Goal: Task Accomplishment & Management: Manage account settings

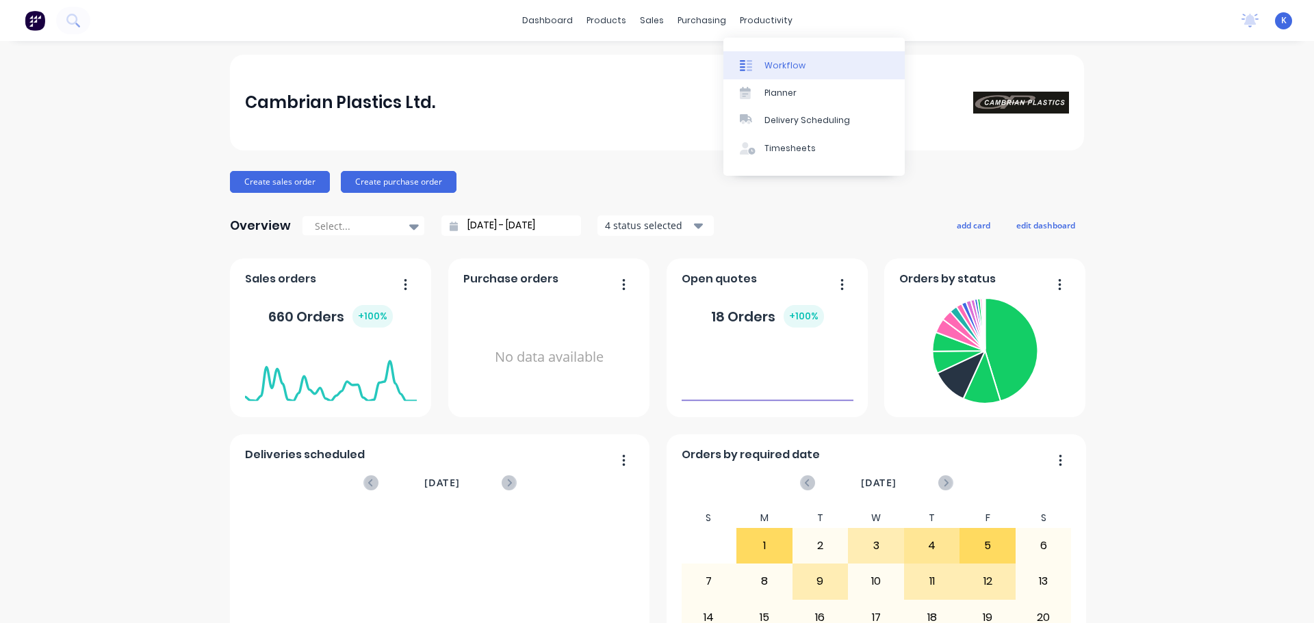
click at [789, 68] on div "Workflow" at bounding box center [784, 66] width 41 height 12
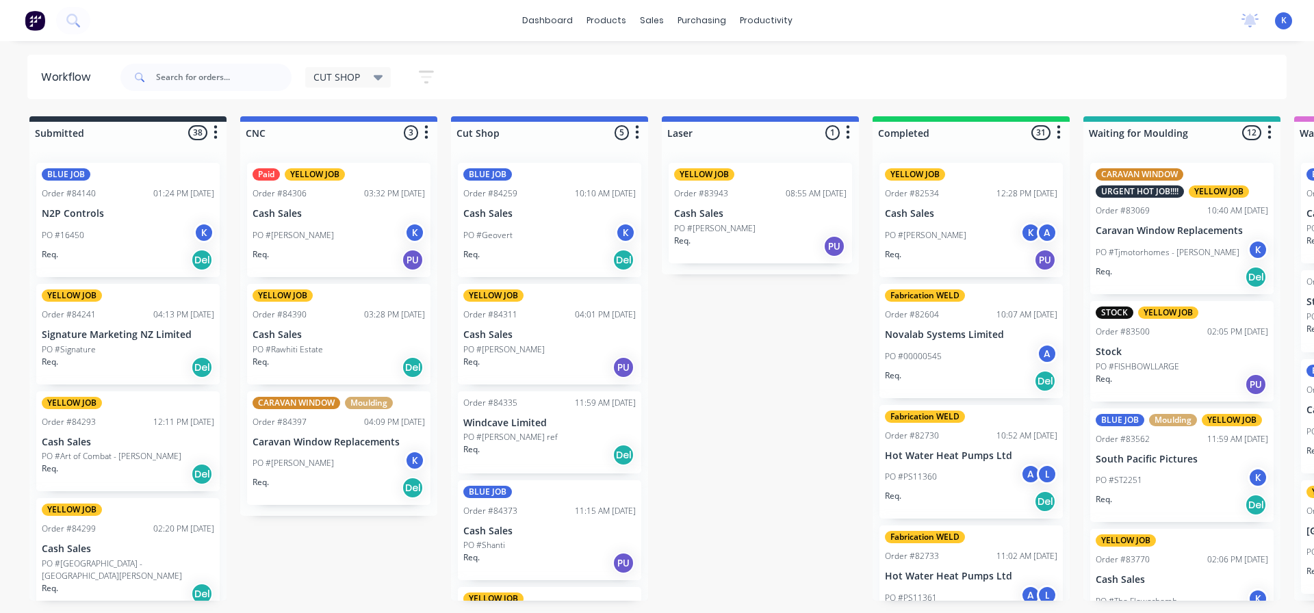
click at [58, 210] on p "N2P Controls" at bounding box center [128, 214] width 172 height 12
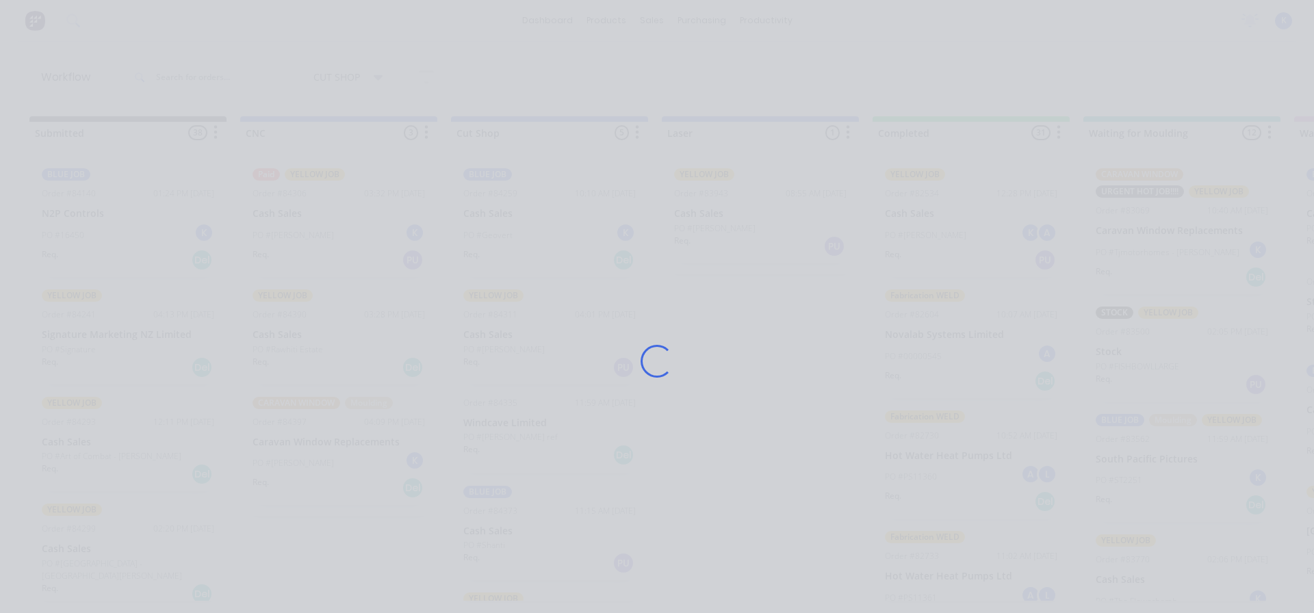
click at [58, 210] on div "Loading..." at bounding box center [657, 306] width 1314 height 613
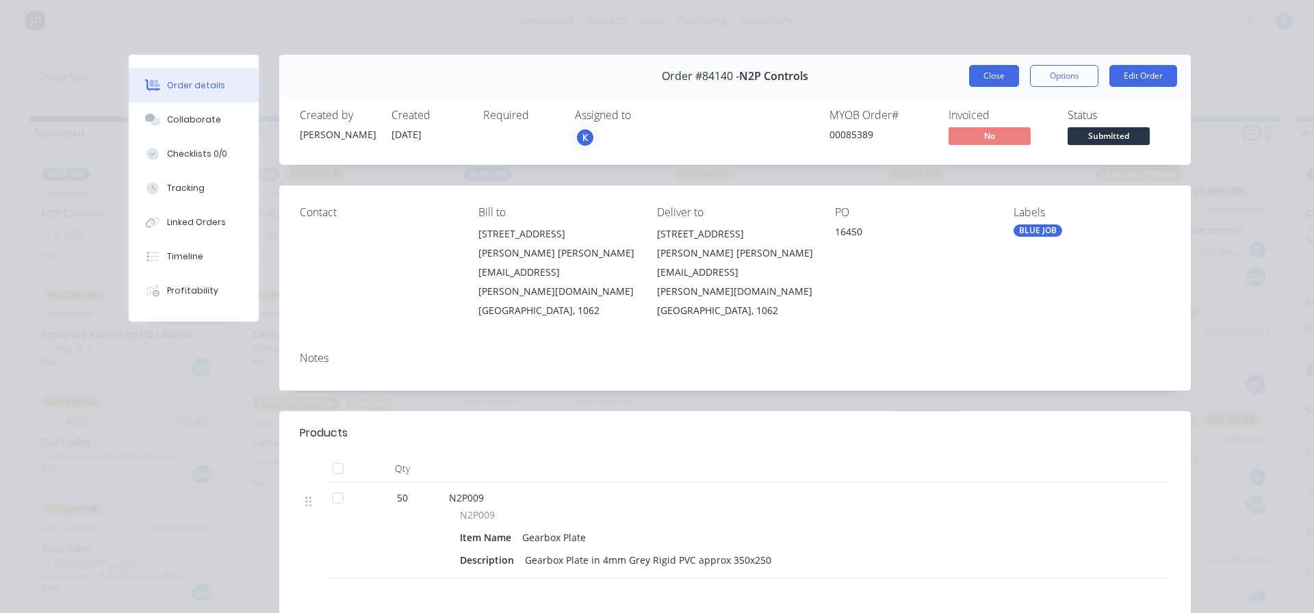
click at [969, 75] on button "Close" at bounding box center [994, 76] width 50 height 22
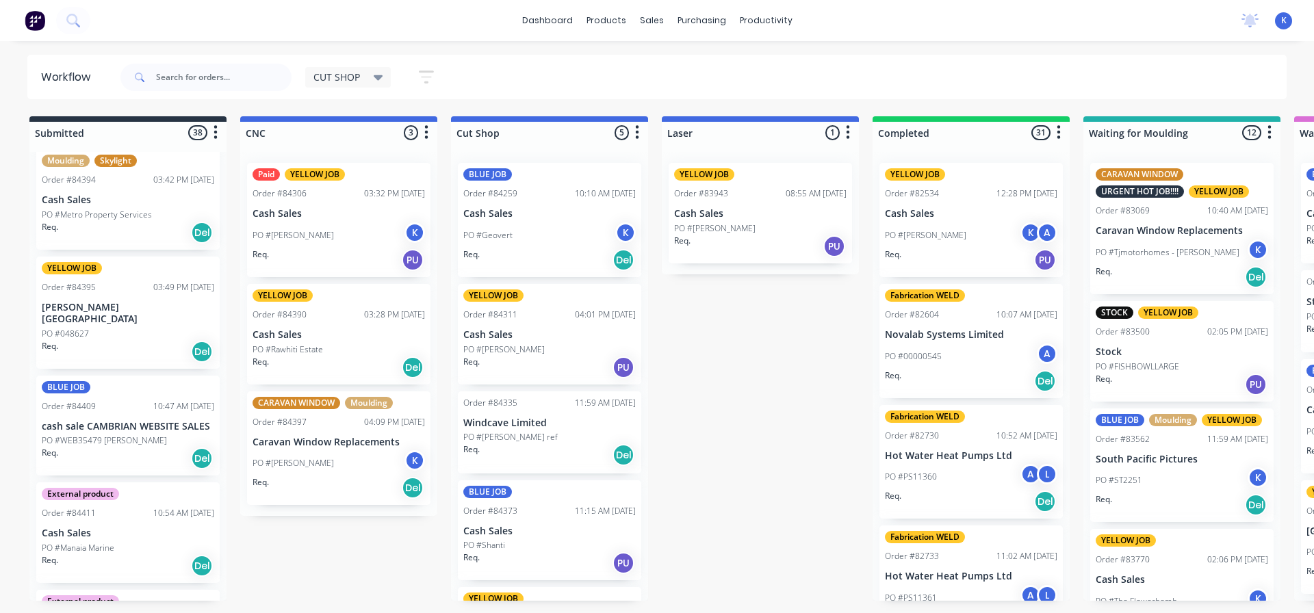
scroll to position [2053, 0]
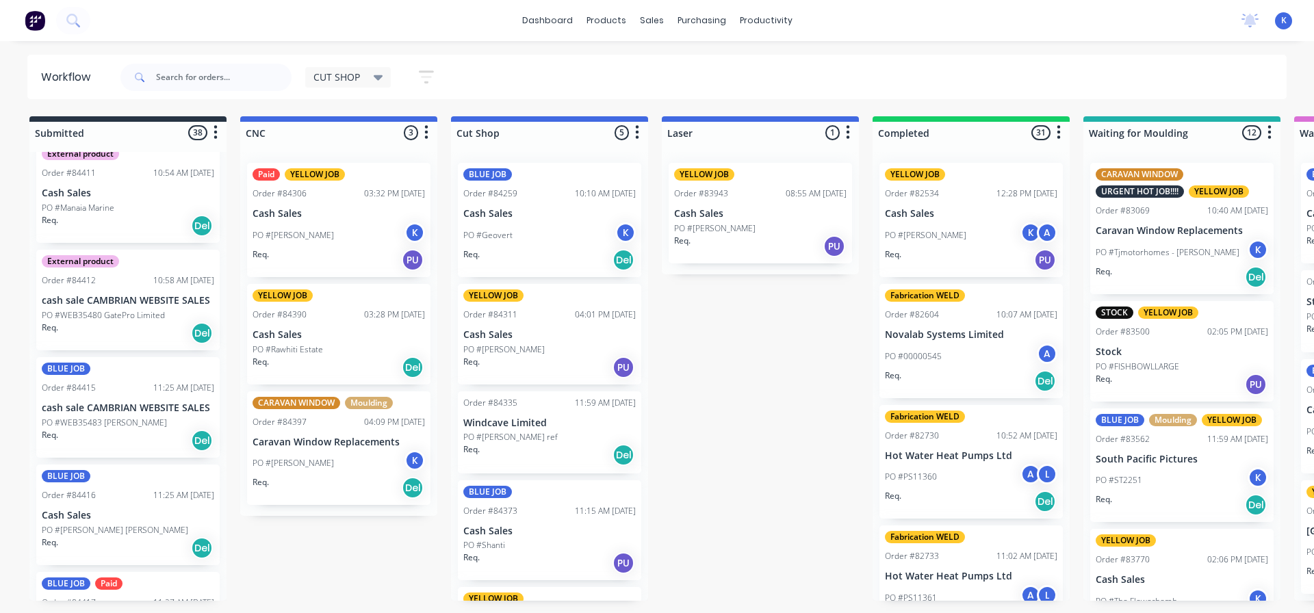
drag, startPoint x: 227, startPoint y: 417, endPoint x: 288, endPoint y: 556, distance: 151.7
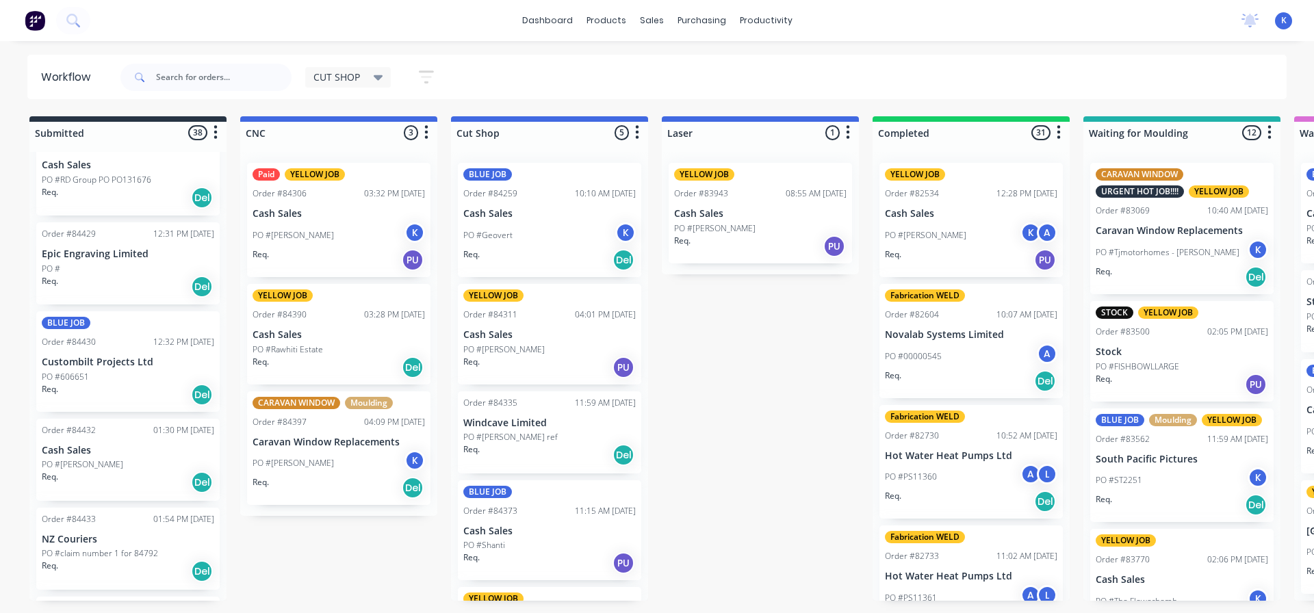
scroll to position [3338, 0]
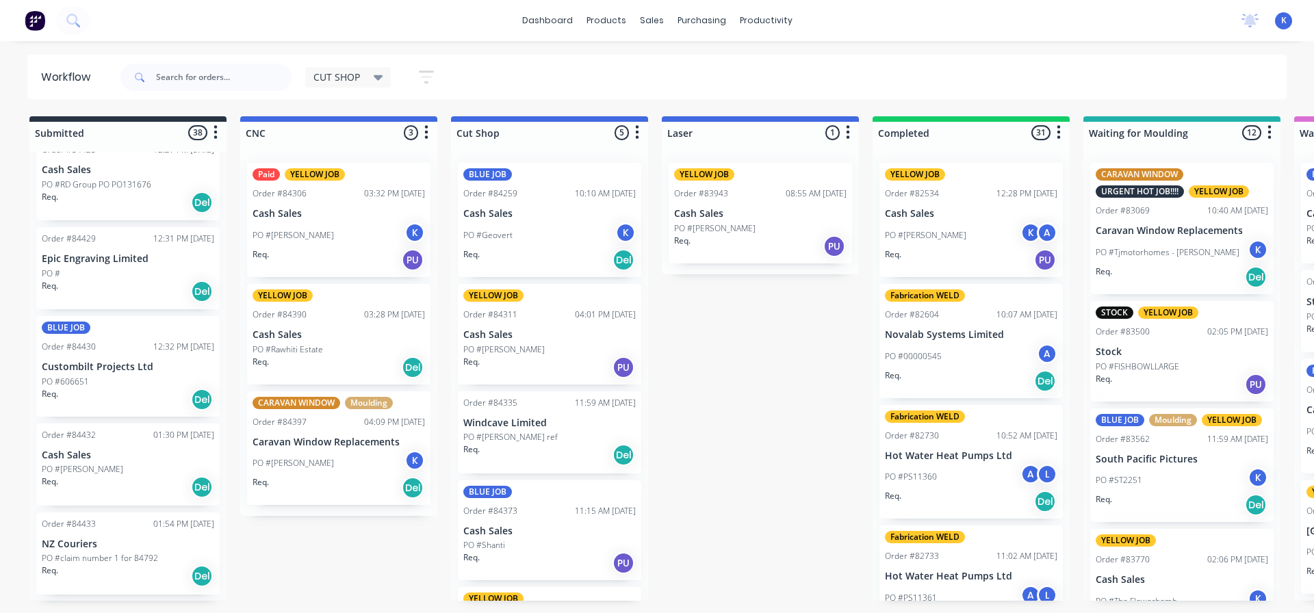
click at [77, 361] on p "Custombilt Projects Ltd" at bounding box center [128, 367] width 172 height 12
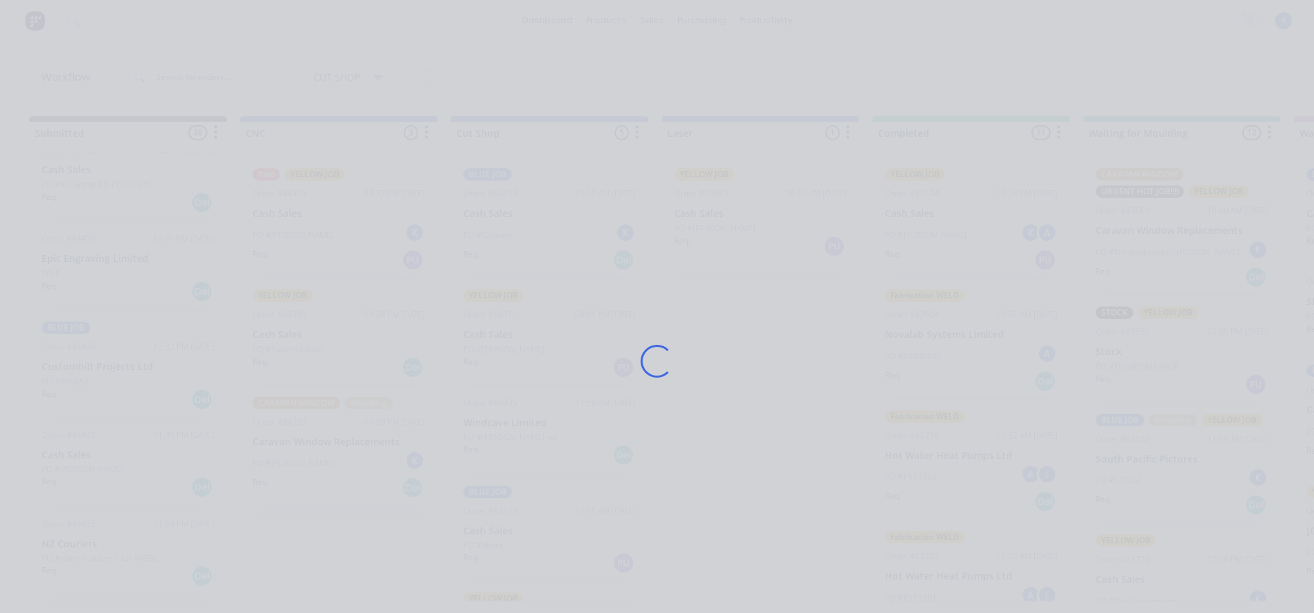
click at [77, 334] on div "Loading..." at bounding box center [657, 306] width 1314 height 613
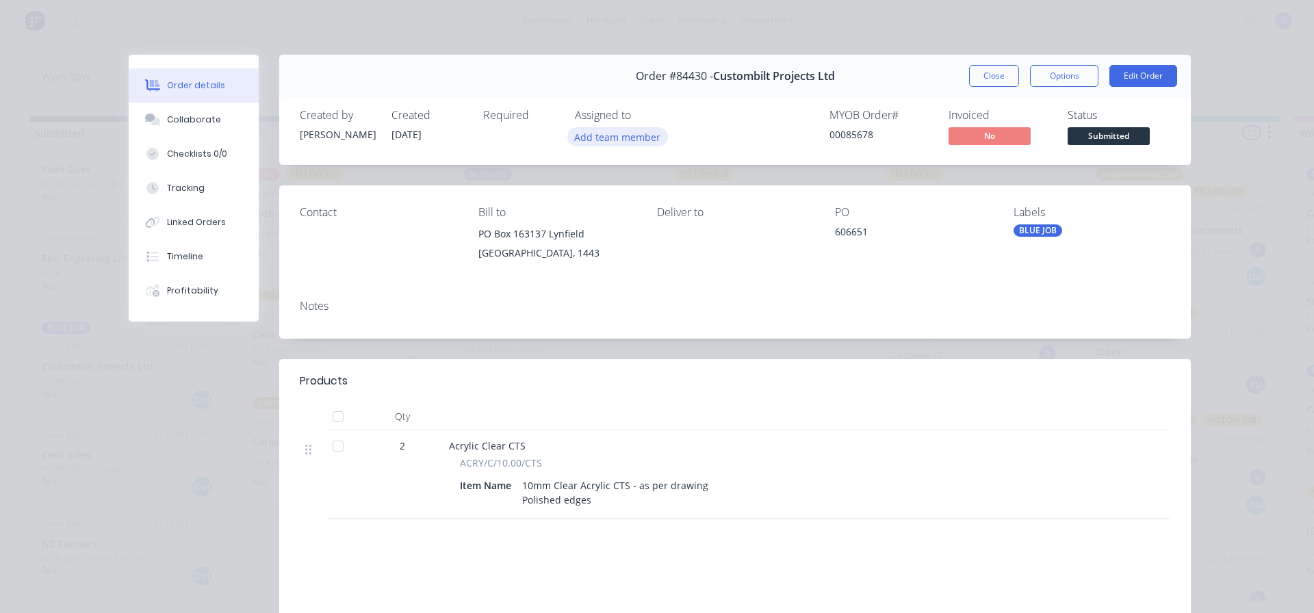
click at [614, 130] on button "Add team member" at bounding box center [617, 136] width 101 height 18
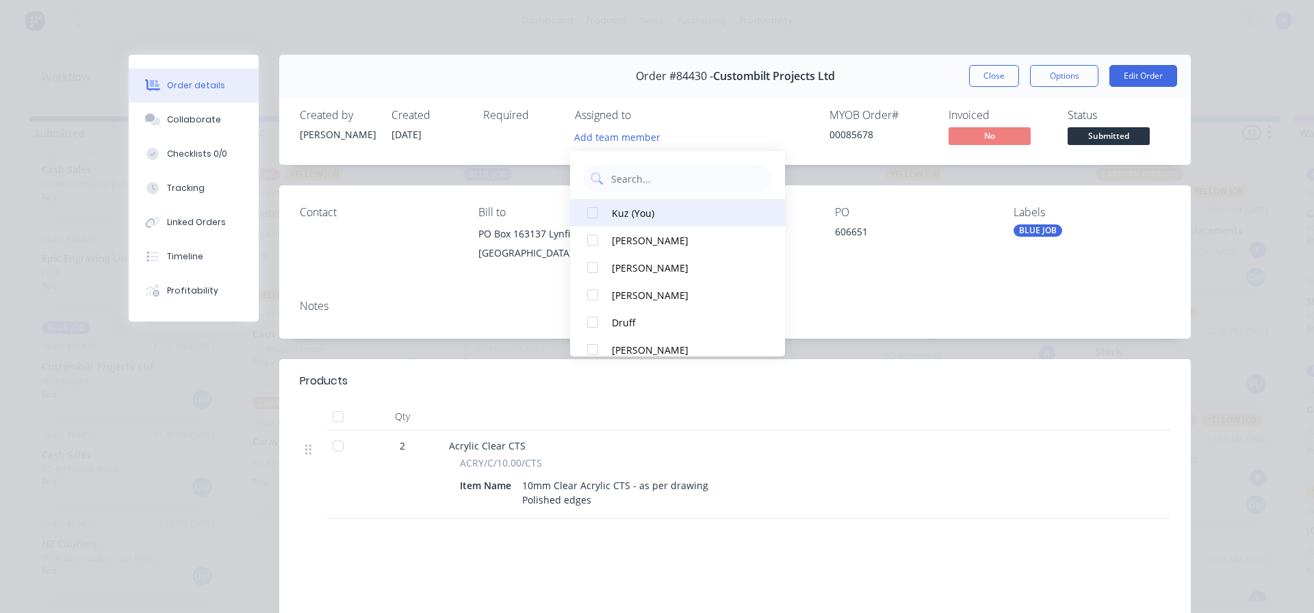
click at [605, 209] on button "Kuz (You)" at bounding box center [677, 212] width 215 height 27
click at [993, 69] on button "Close" at bounding box center [994, 76] width 50 height 22
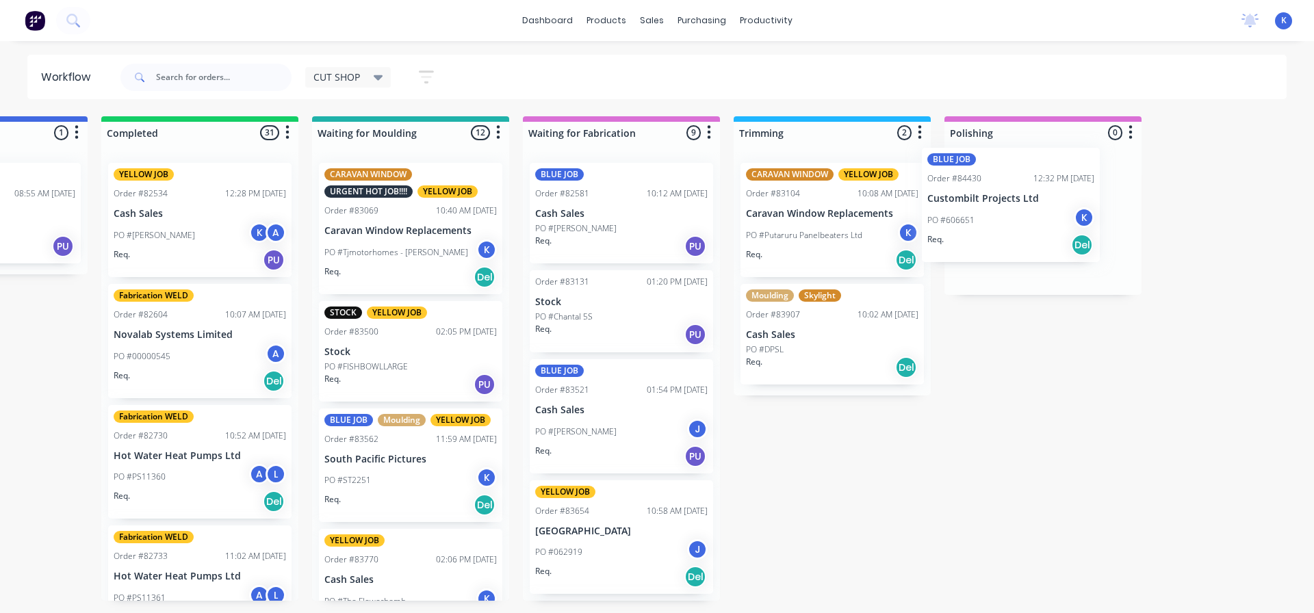
scroll to position [0, 776]
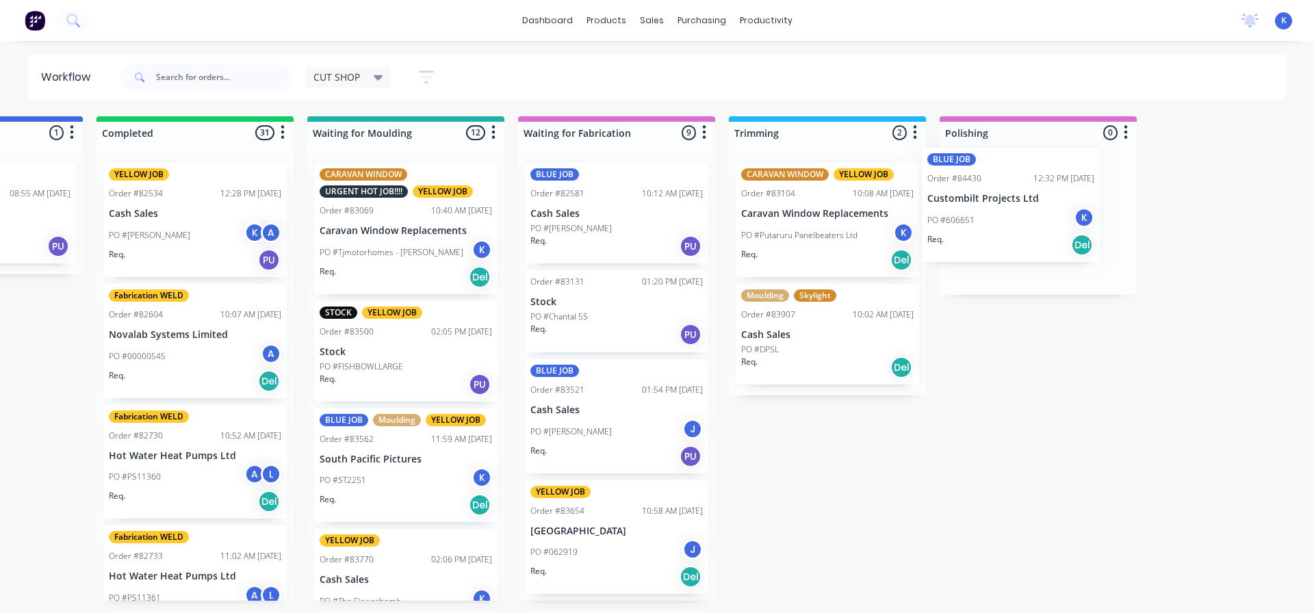
drag, startPoint x: 73, startPoint y: 325, endPoint x: 970, endPoint y: 201, distance: 905.8
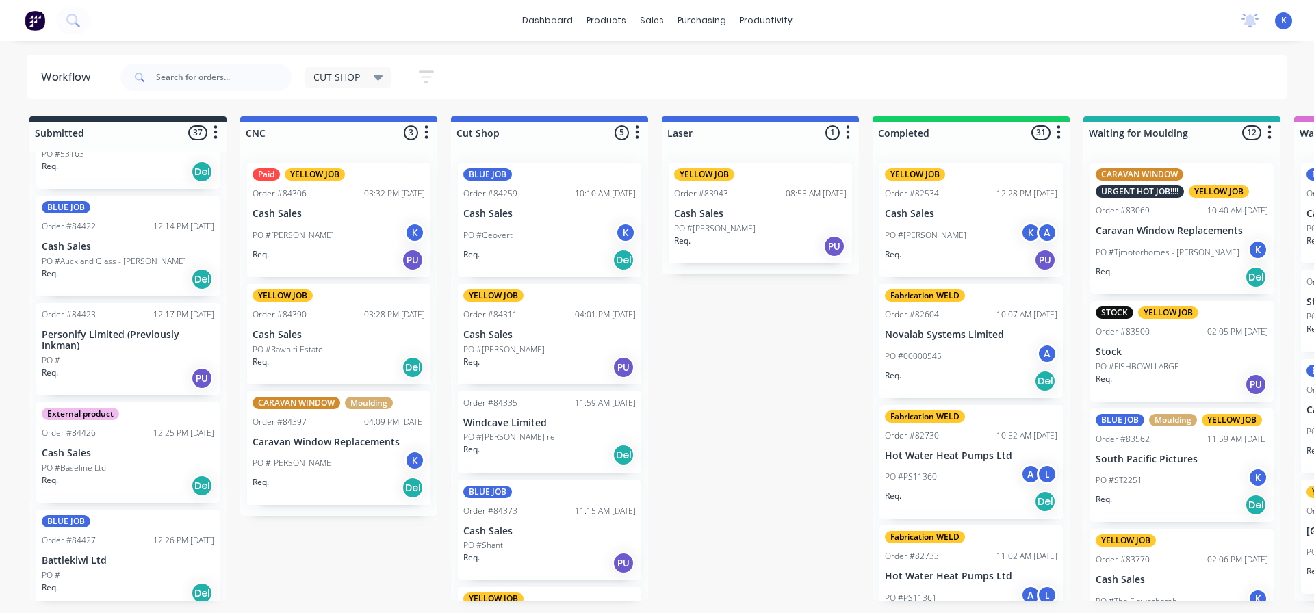
scroll to position [2790, 0]
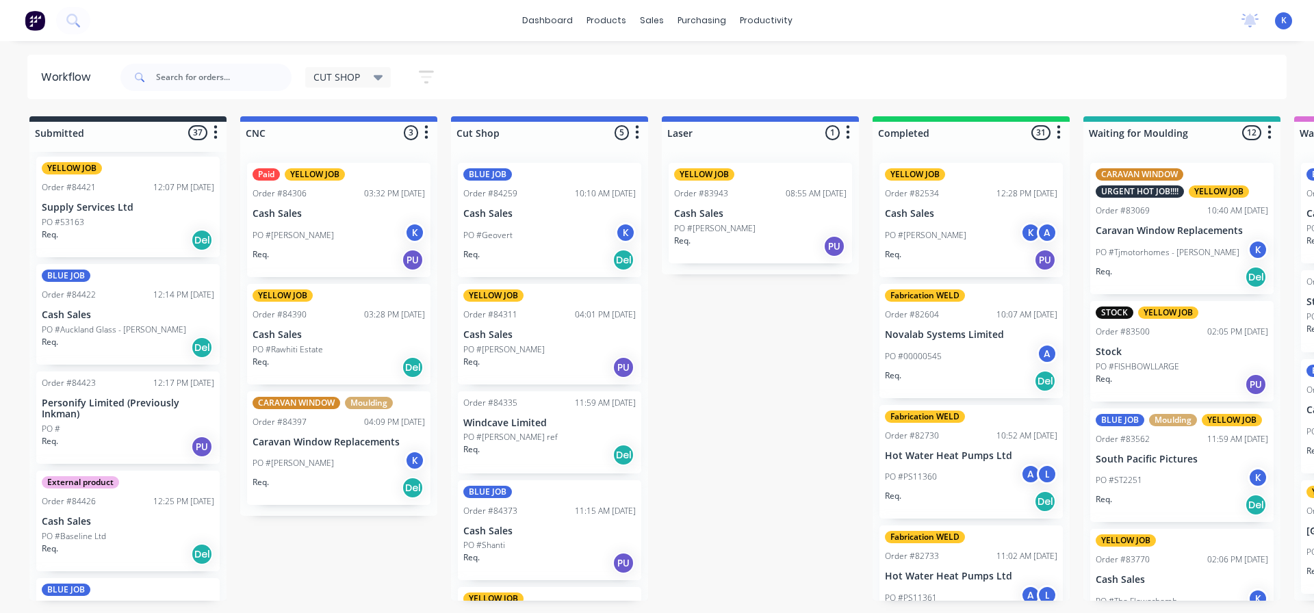
click at [66, 287] on div "BLUE JOB Order #84422 12:14 PM [DATE] Cash Sales PO #Auckland Glass - [PERSON_N…" at bounding box center [127, 314] width 183 height 101
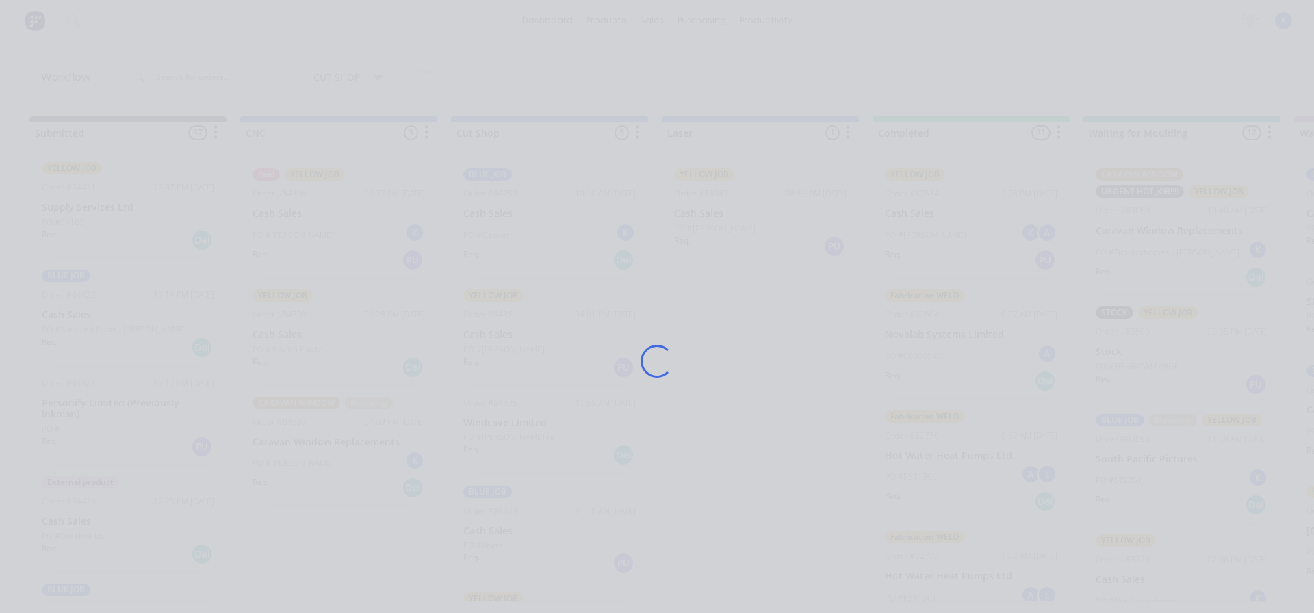
click at [67, 291] on div "Loading..." at bounding box center [657, 306] width 1314 height 613
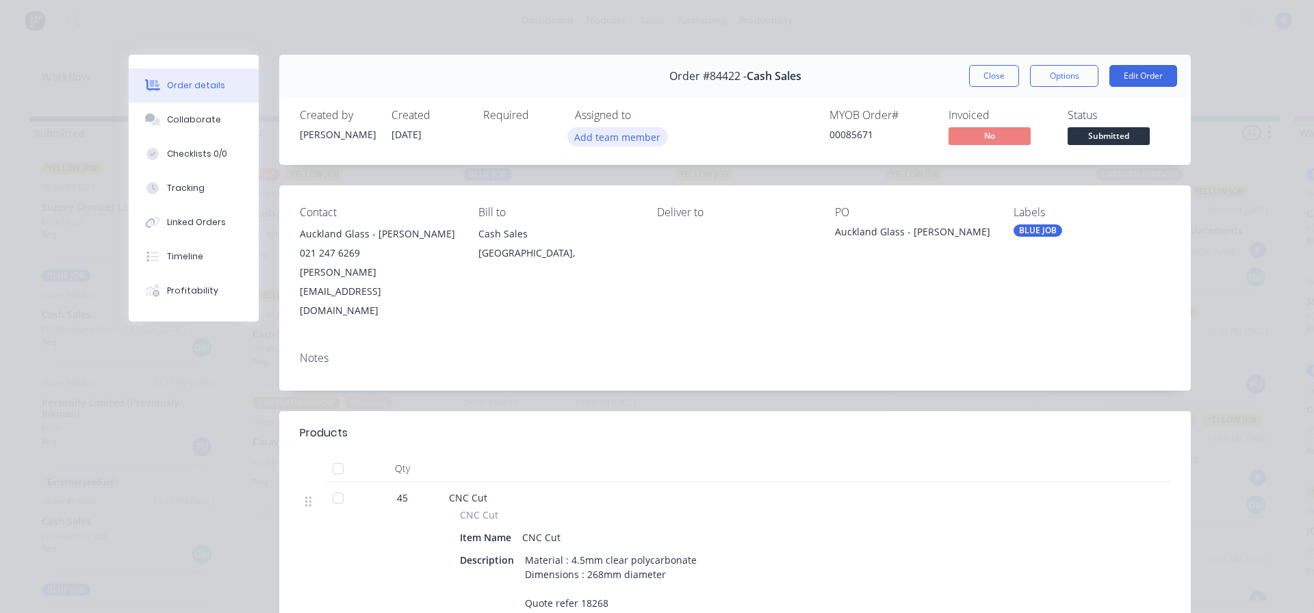
click at [580, 133] on button "Add team member" at bounding box center [617, 136] width 101 height 18
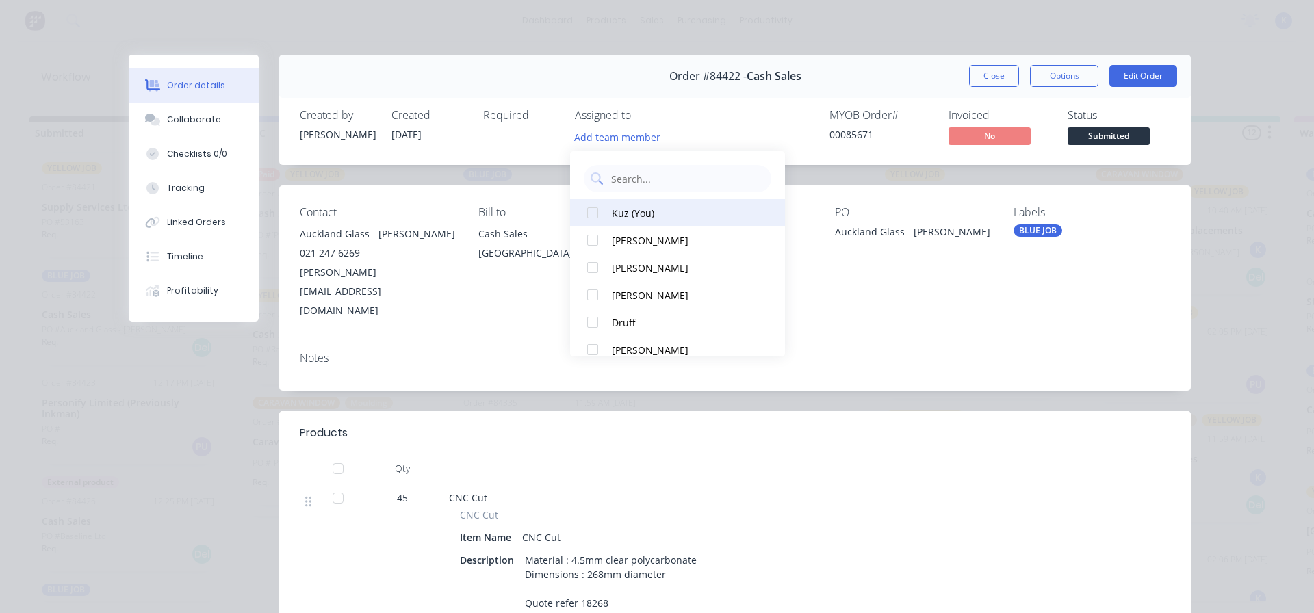
click at [589, 205] on div at bounding box center [592, 212] width 27 height 27
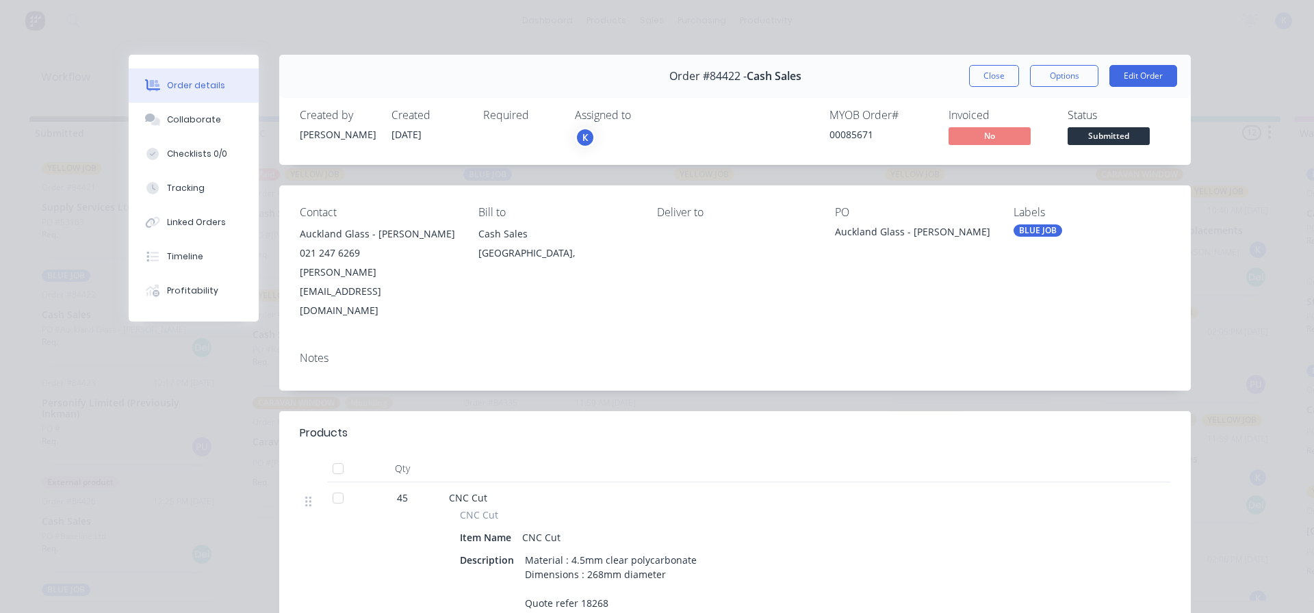
drag, startPoint x: 997, startPoint y: 76, endPoint x: 972, endPoint y: 70, distance: 26.1
click at [996, 76] on button "Close" at bounding box center [994, 76] width 50 height 22
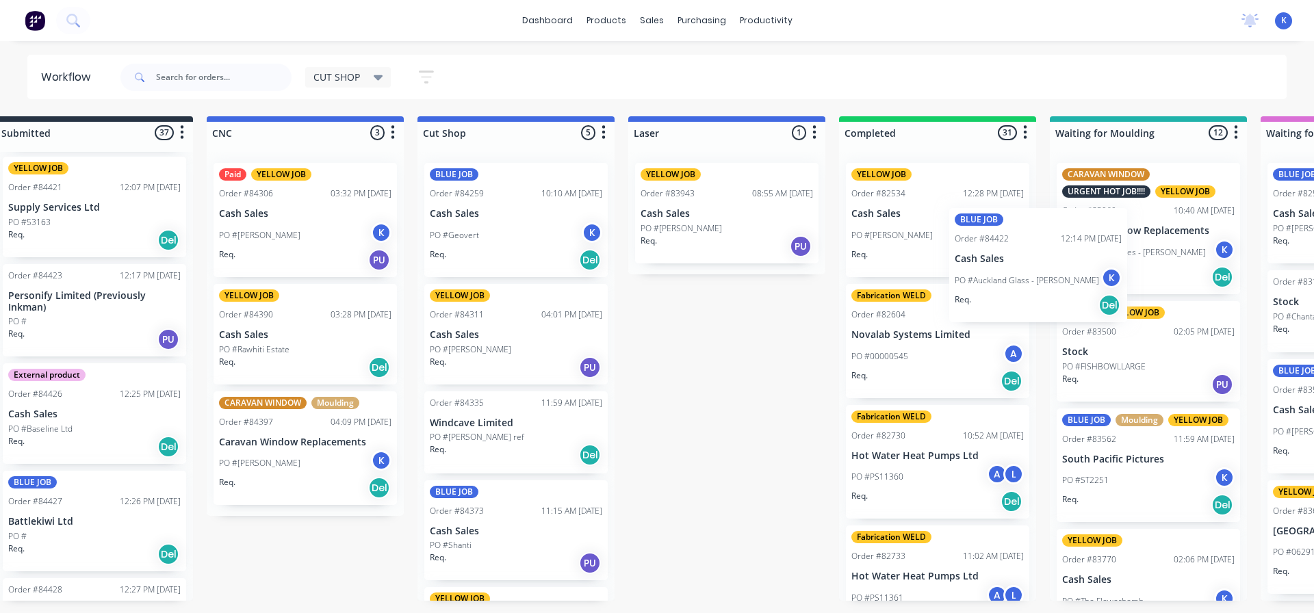
scroll to position [0, 36]
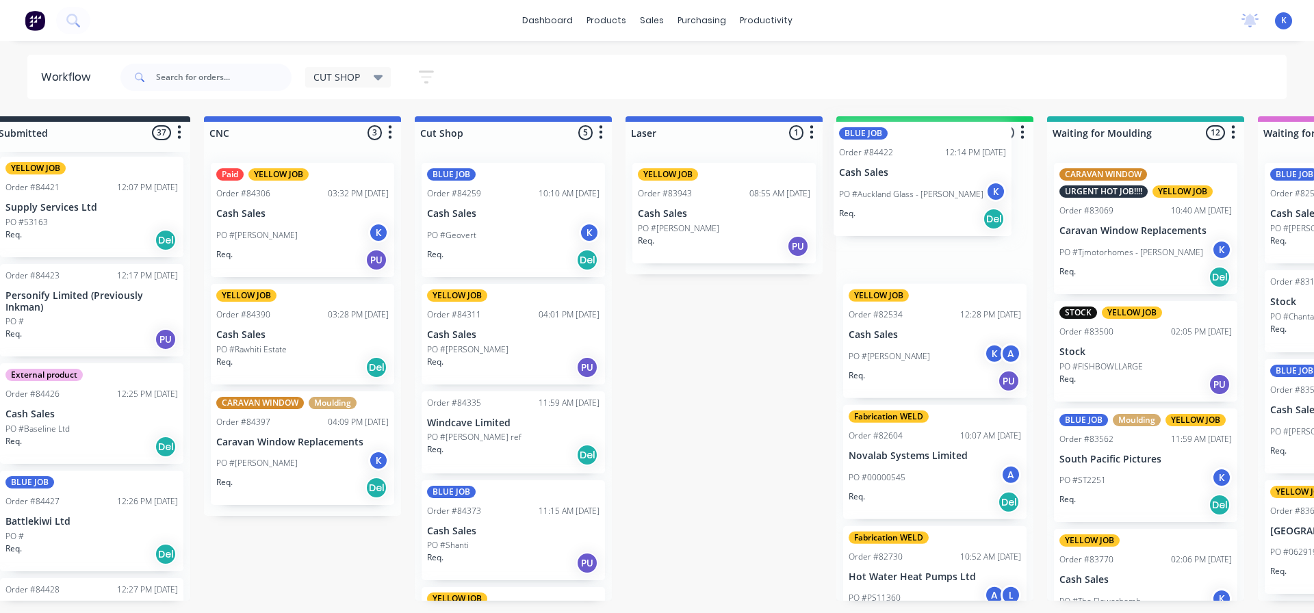
drag, startPoint x: 110, startPoint y: 313, endPoint x: 862, endPoint y: 203, distance: 760.2
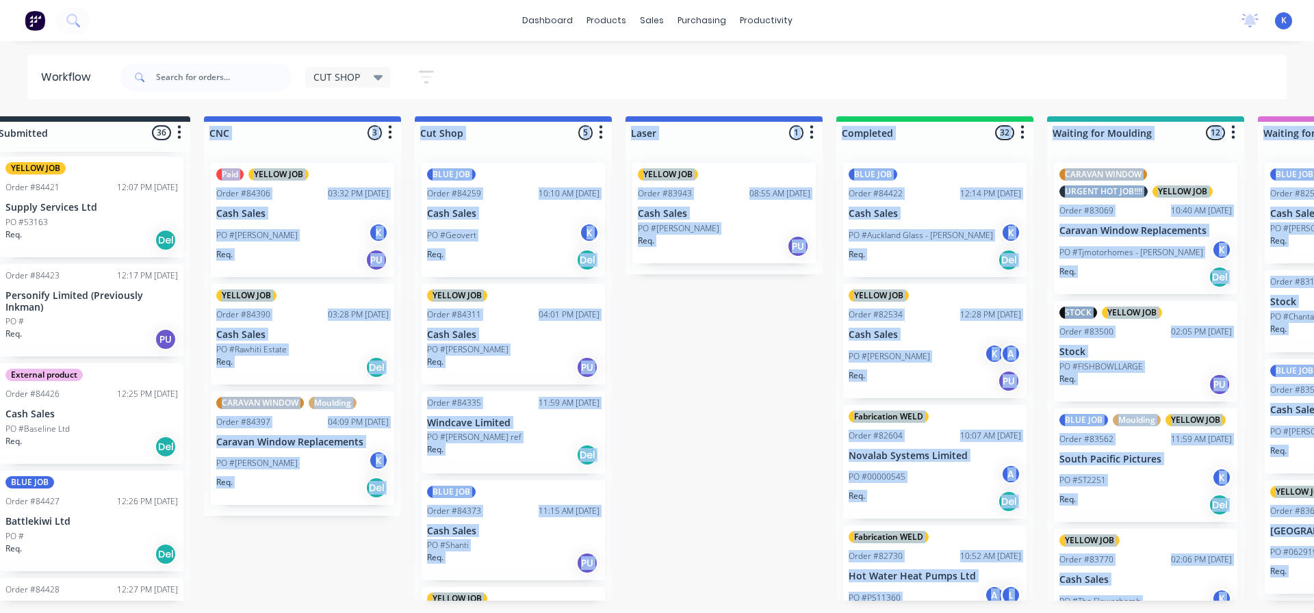
drag, startPoint x: 331, startPoint y: 611, endPoint x: 216, endPoint y: 598, distance: 115.7
click at [216, 531] on html "dashboard products sales purchasing productivity dashboard products Product Cat…" at bounding box center [621, 265] width 1314 height 531
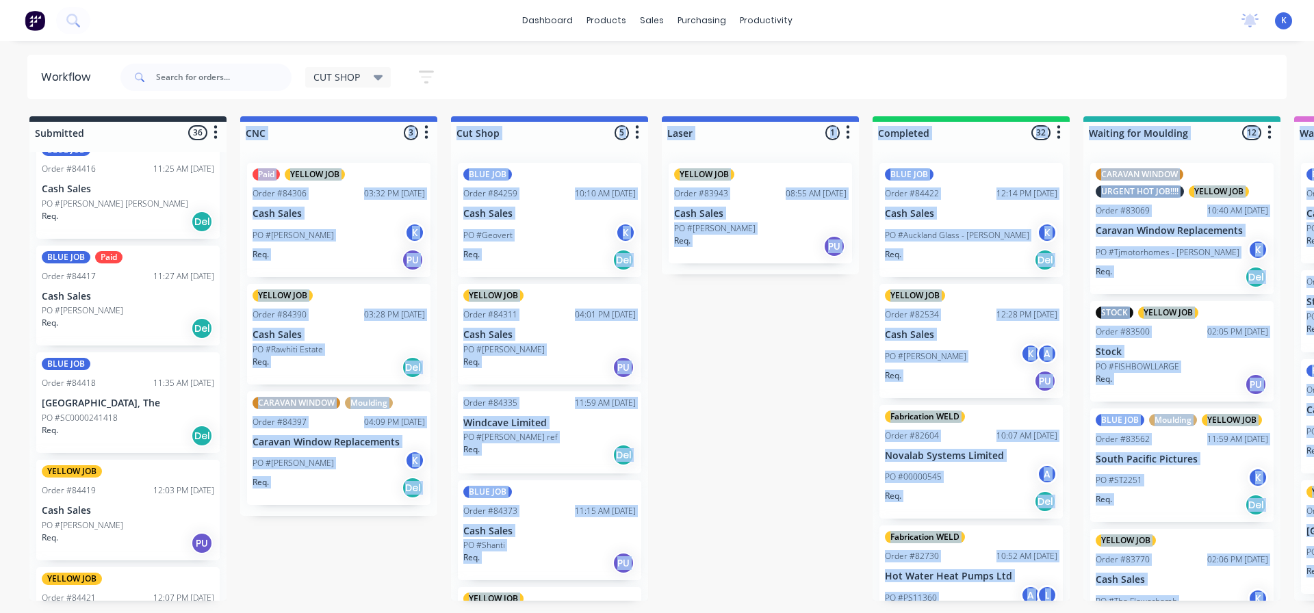
scroll to position [2311, 0]
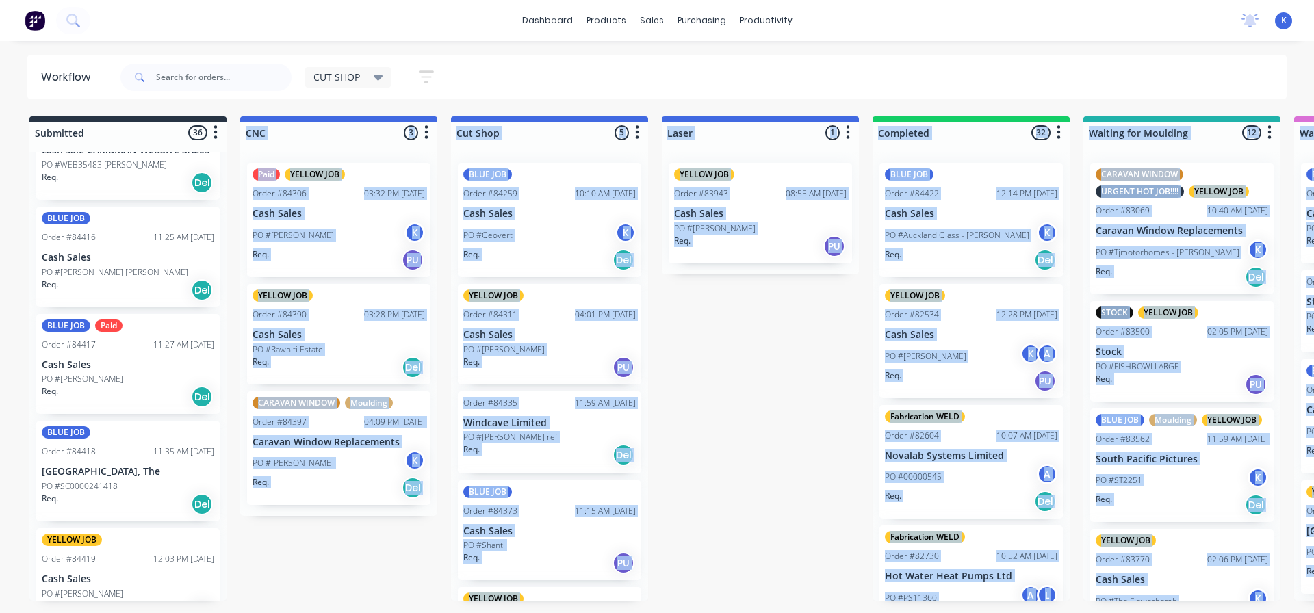
click at [53, 229] on div "BLUE JOB Order #84416 11:25 AM [DATE] Cash Sales PO #[PERSON_NAME] [PERSON_NAME…" at bounding box center [127, 257] width 183 height 101
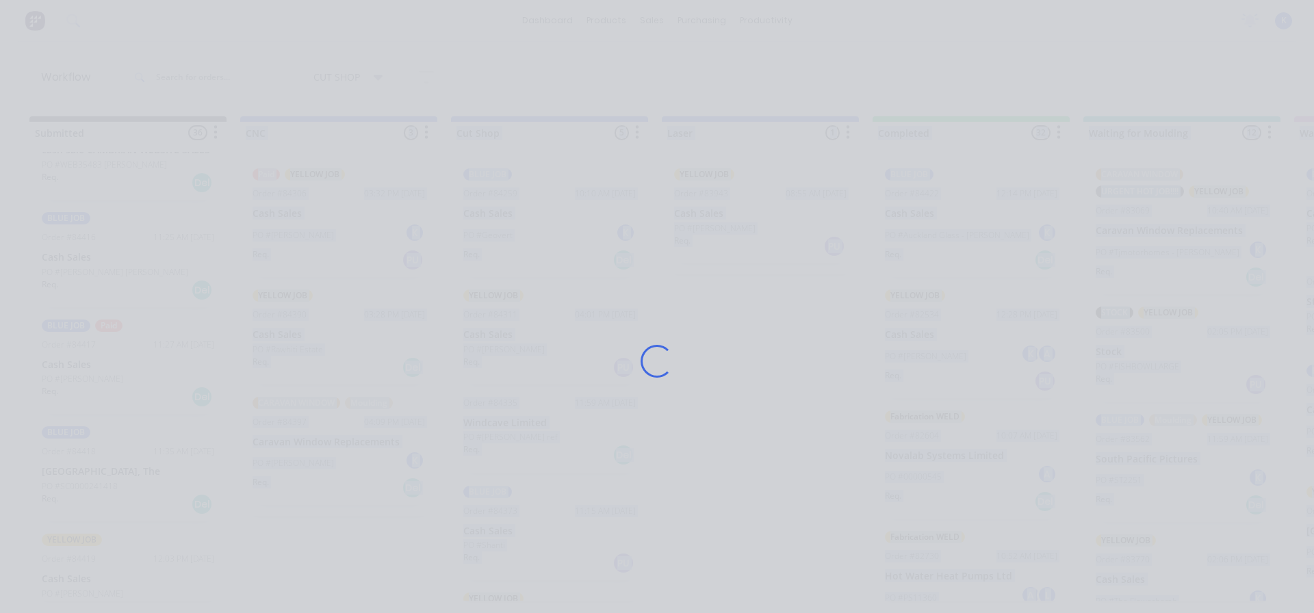
click at [54, 229] on div "Loading..." at bounding box center [657, 306] width 1314 height 613
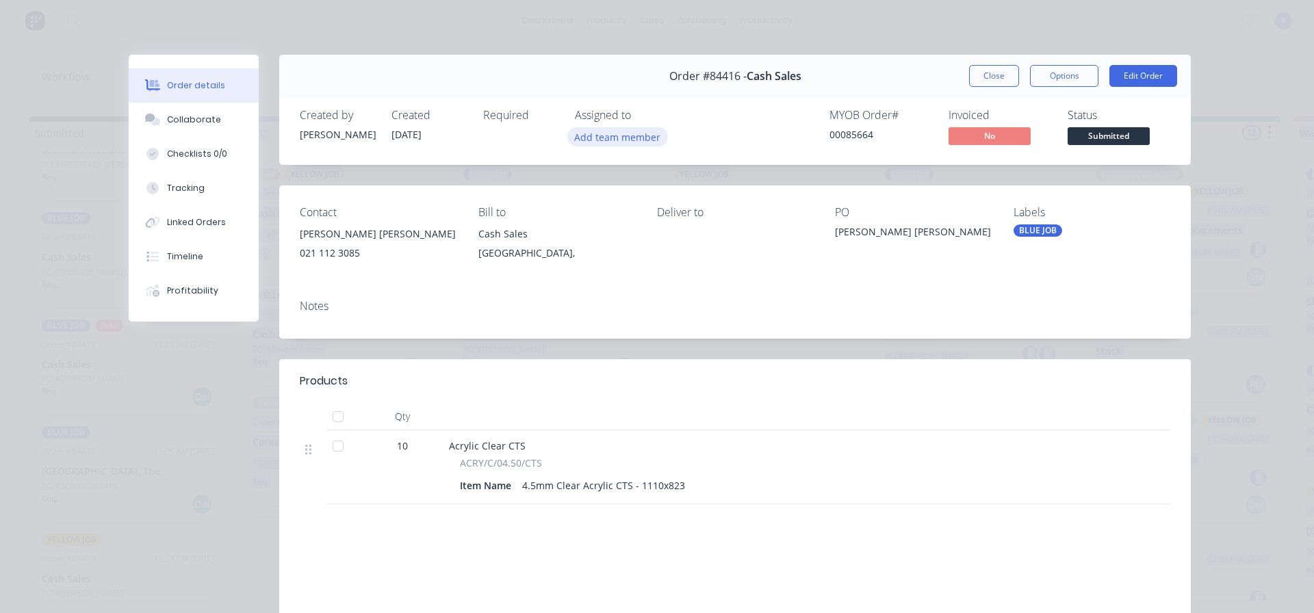
click at [615, 136] on button "Add team member" at bounding box center [617, 136] width 101 height 18
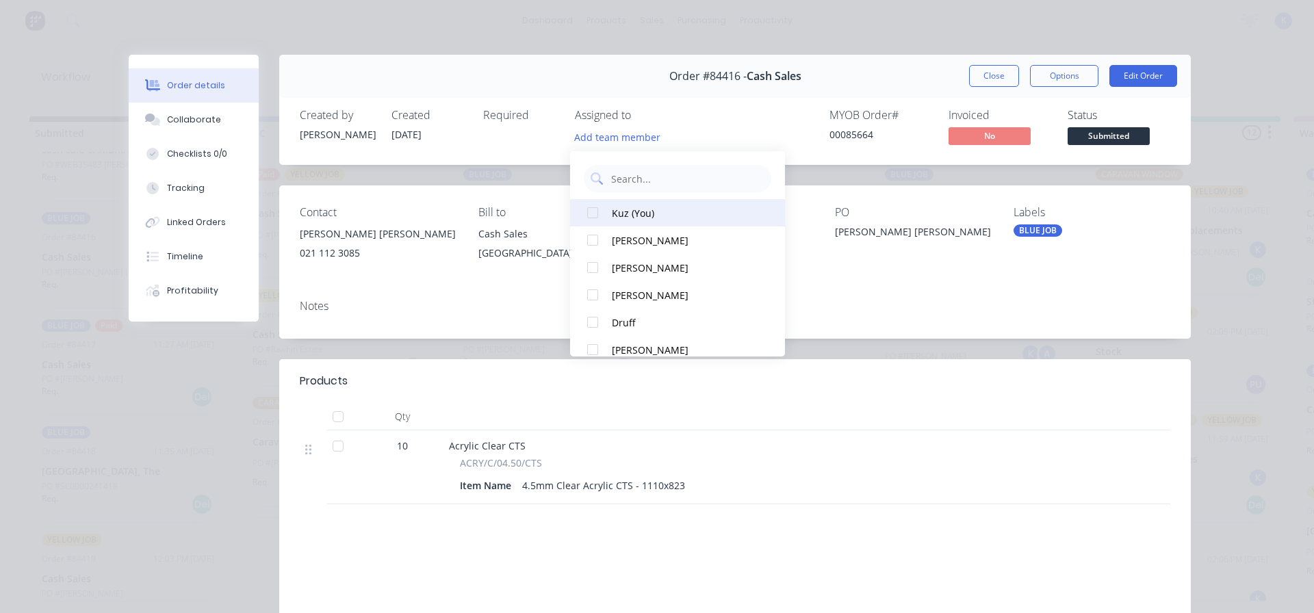
drag, startPoint x: 593, startPoint y: 209, endPoint x: 699, endPoint y: 221, distance: 107.4
click at [600, 209] on div at bounding box center [592, 212] width 27 height 27
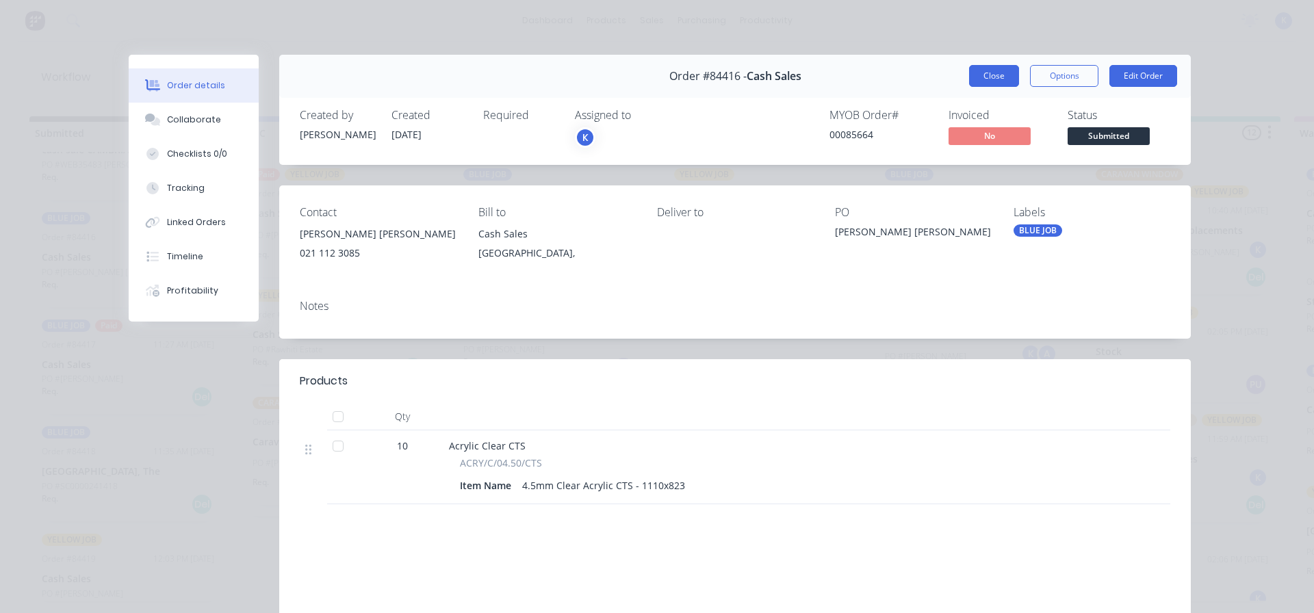
drag, startPoint x: 985, startPoint y: 81, endPoint x: 861, endPoint y: 74, distance: 124.8
click at [982, 82] on button "Close" at bounding box center [994, 76] width 50 height 22
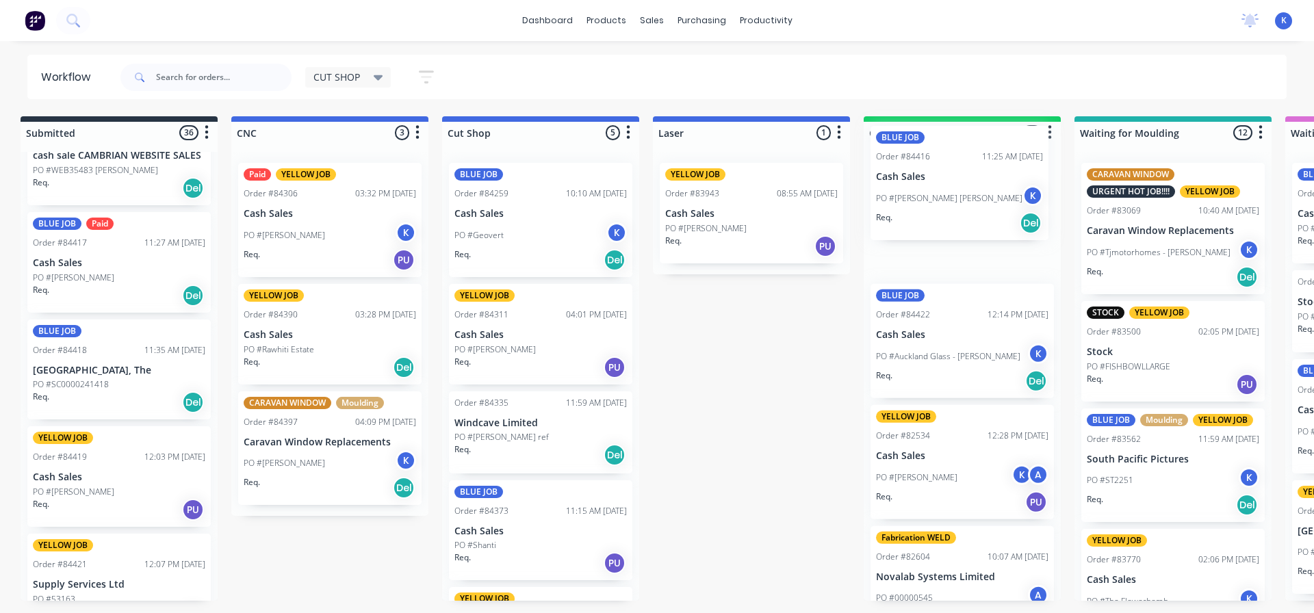
scroll to position [0, 12]
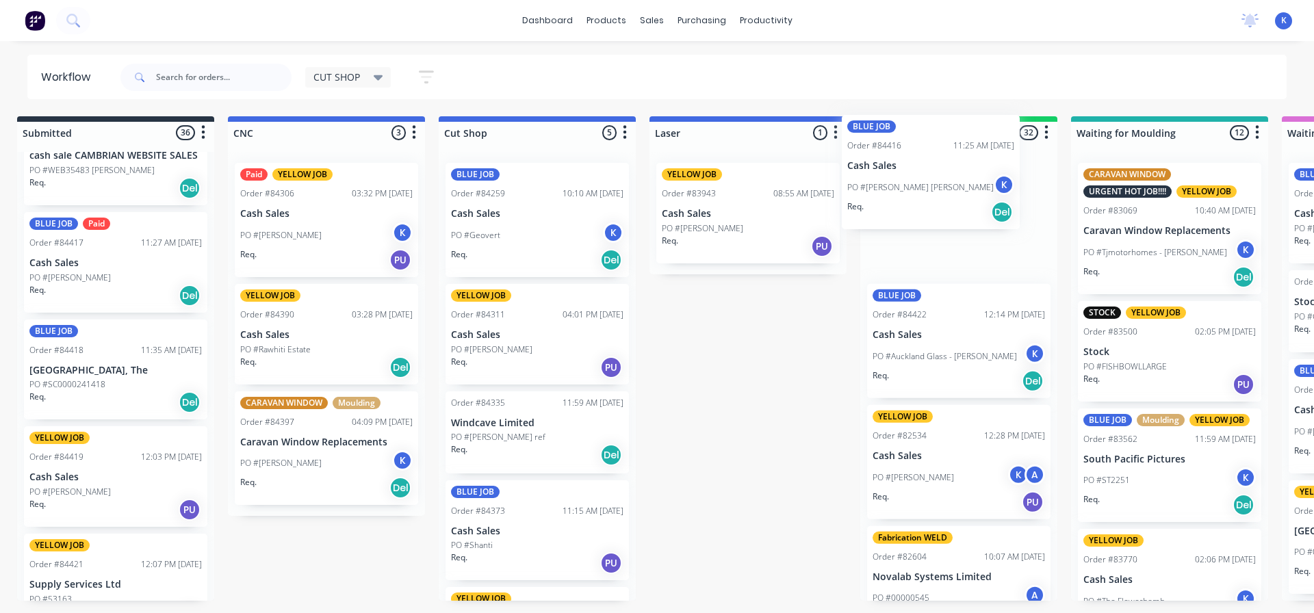
drag, startPoint x: 164, startPoint y: 259, endPoint x: 886, endPoint y: 179, distance: 726.4
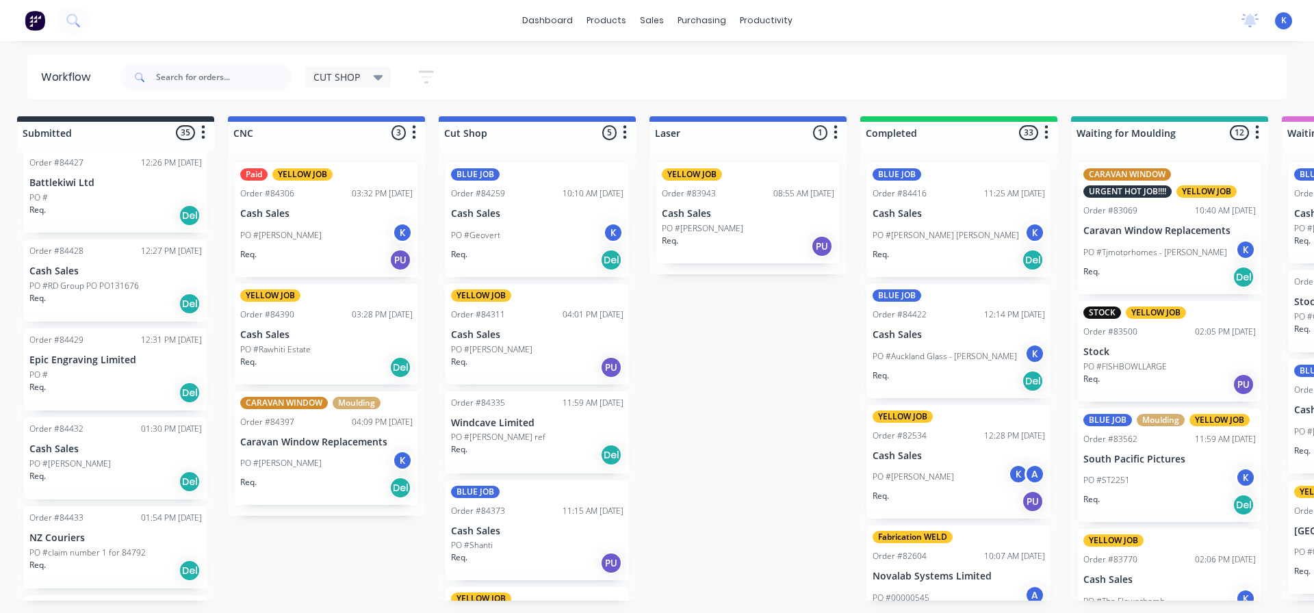
scroll to position [3016, 0]
click at [65, 463] on p "PO #[PERSON_NAME]" at bounding box center [69, 469] width 81 height 12
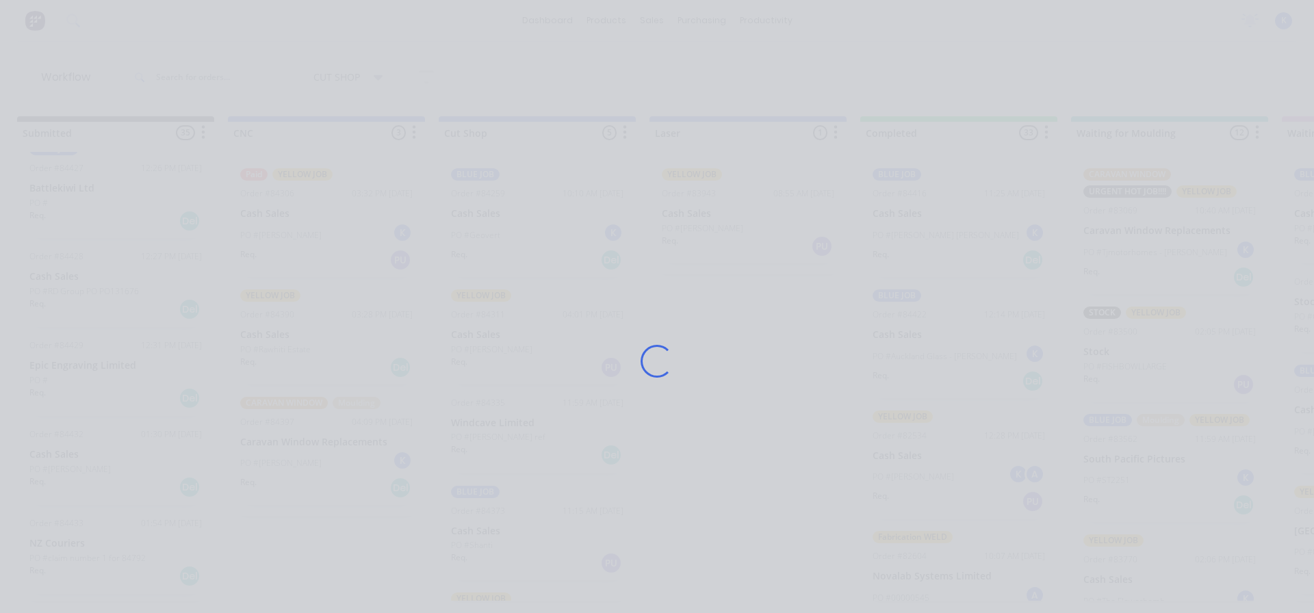
click at [65, 434] on div "Loading..." at bounding box center [657, 306] width 1314 height 613
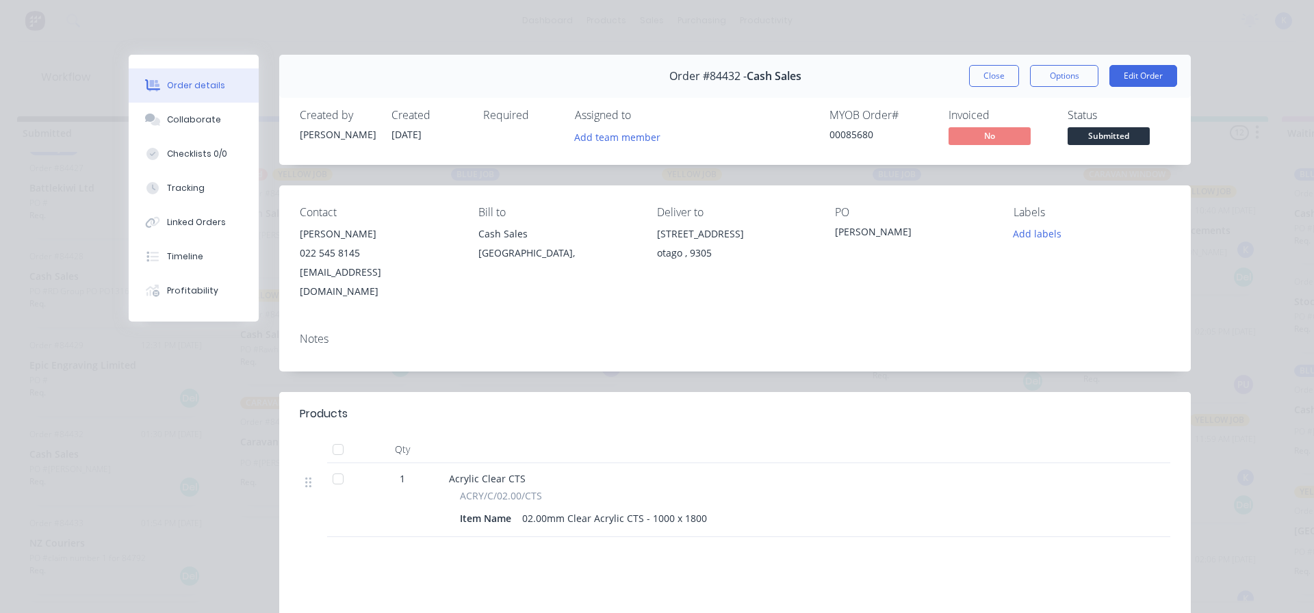
click at [599, 119] on div "Assigned to" at bounding box center [643, 115] width 137 height 13
click at [593, 131] on button "Add team member" at bounding box center [617, 136] width 101 height 18
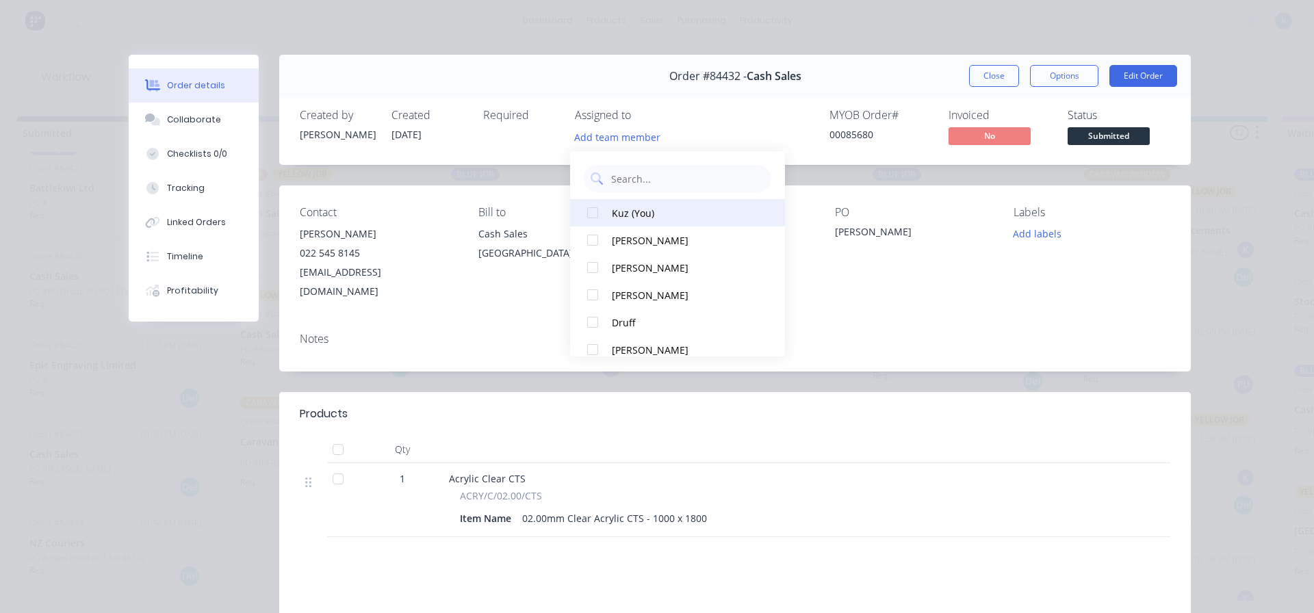
click at [605, 214] on button "Kuz (You)" at bounding box center [677, 212] width 215 height 27
click at [988, 77] on button "Close" at bounding box center [994, 76] width 50 height 22
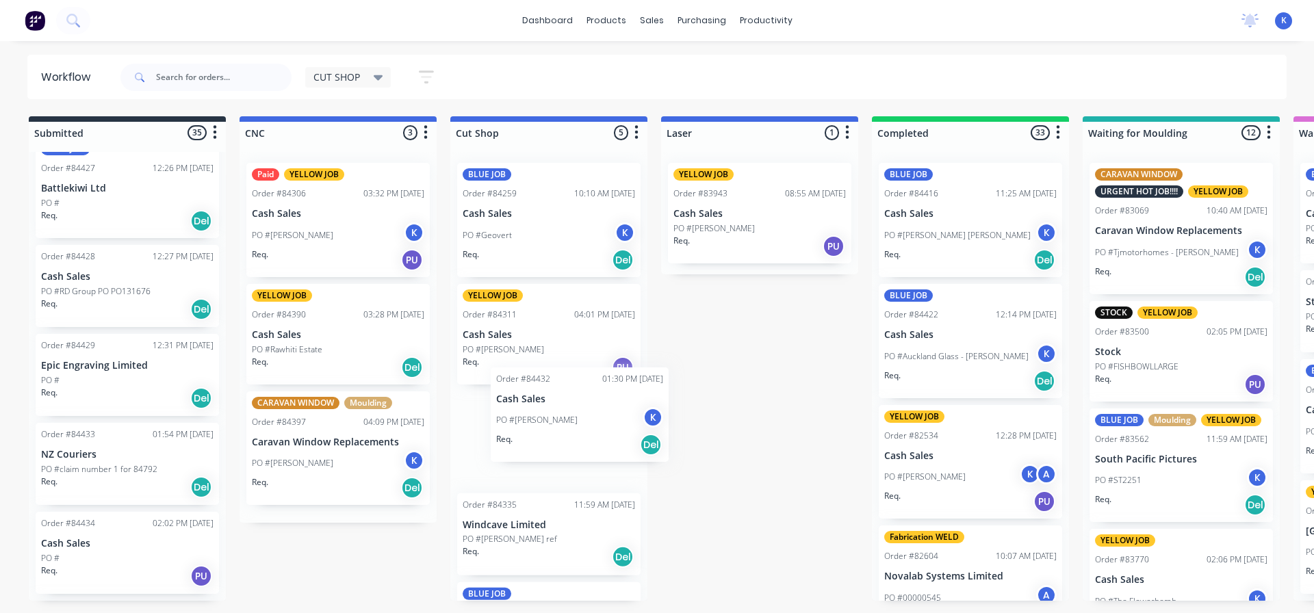
scroll to position [0, 0]
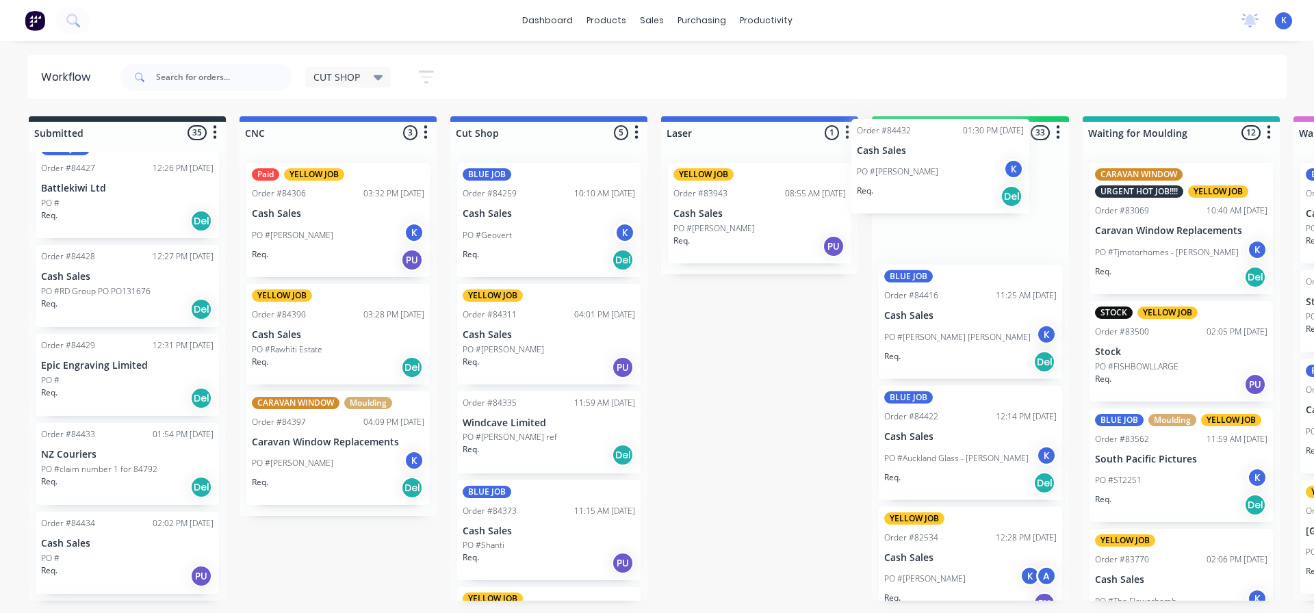
drag, startPoint x: 59, startPoint y: 430, endPoint x: 891, endPoint y: 165, distance: 873.3
